Goal: Task Accomplishment & Management: Use online tool/utility

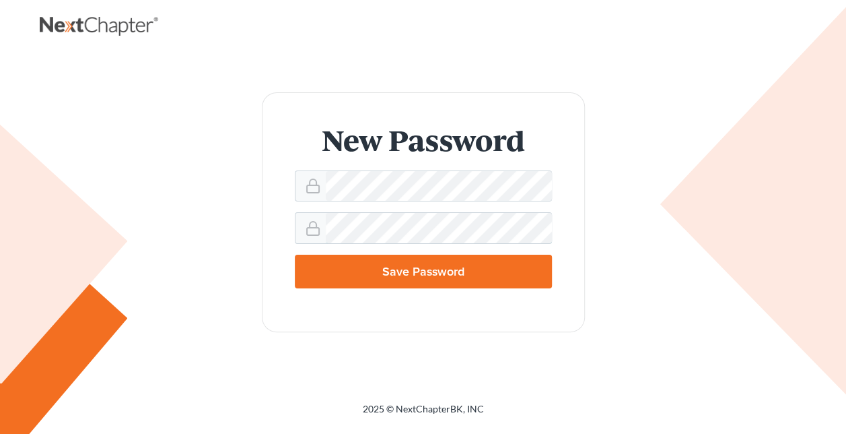
click at [295, 255] on input "Save Password" at bounding box center [423, 272] width 257 height 34
type input "Thinking..."
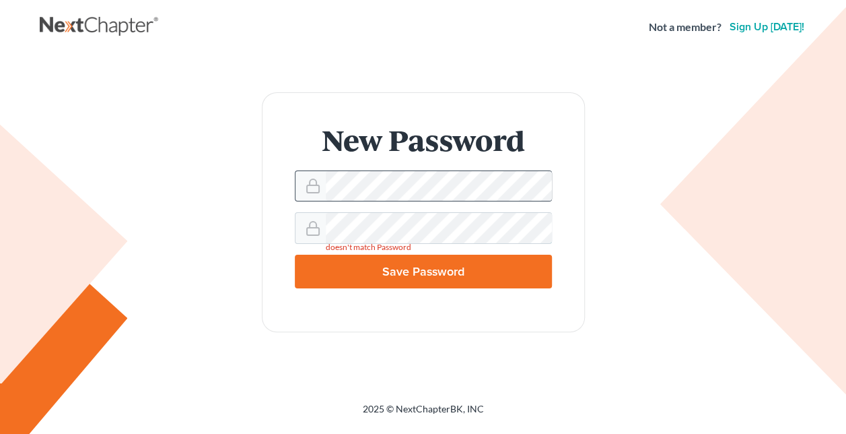
click at [295, 255] on input "Save Password" at bounding box center [423, 272] width 257 height 34
type input "Thinking..."
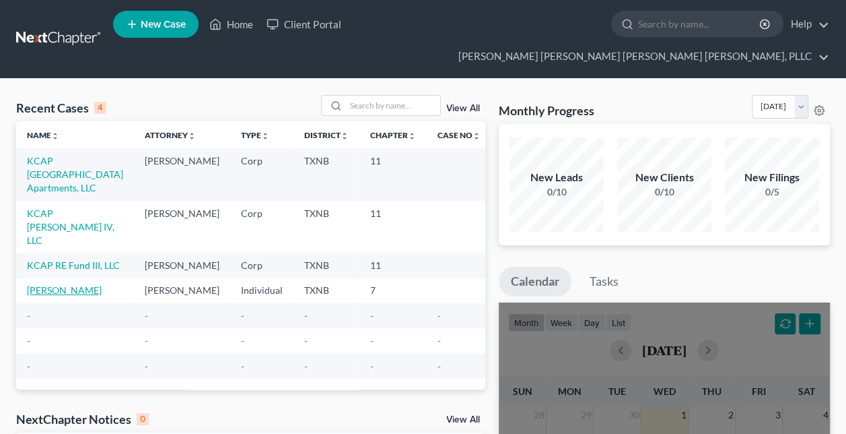
click at [61, 284] on link "Iler, Blaine" at bounding box center [64, 289] width 75 height 11
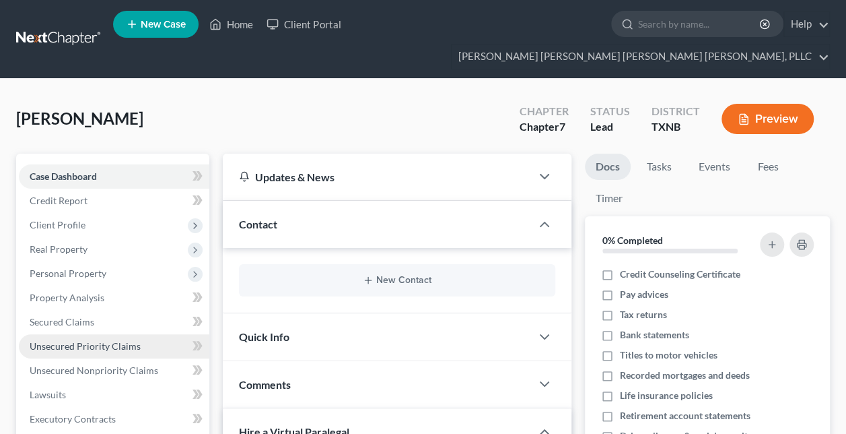
click at [117, 340] on span "Unsecured Priority Claims" at bounding box center [85, 345] width 111 height 11
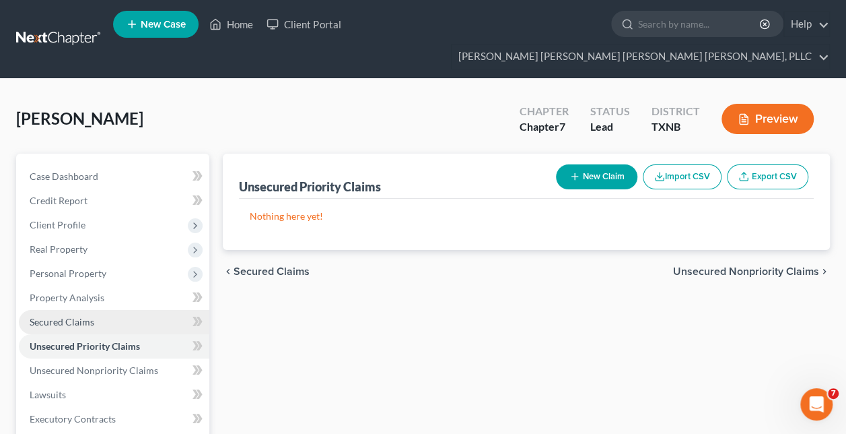
click at [75, 316] on span "Secured Claims" at bounding box center [62, 321] width 65 height 11
